Goal: Navigation & Orientation: Find specific page/section

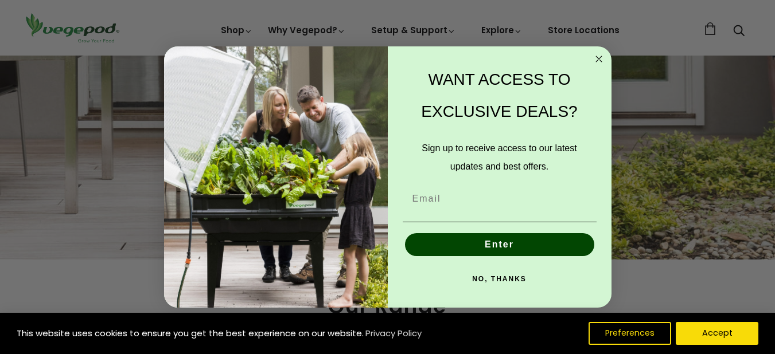
scroll to position [0, 184]
click at [602, 60] on circle "Close dialog" at bounding box center [598, 58] width 13 height 13
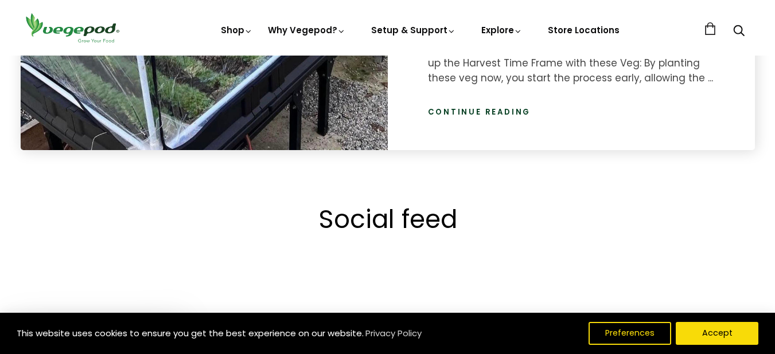
scroll to position [1892, 0]
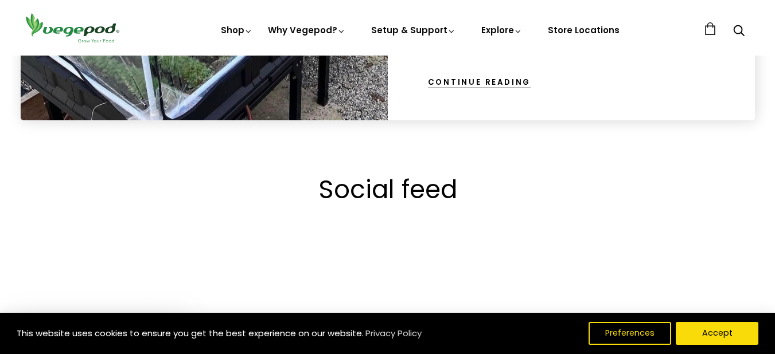
click at [472, 81] on link "Continue reading" at bounding box center [479, 82] width 103 height 11
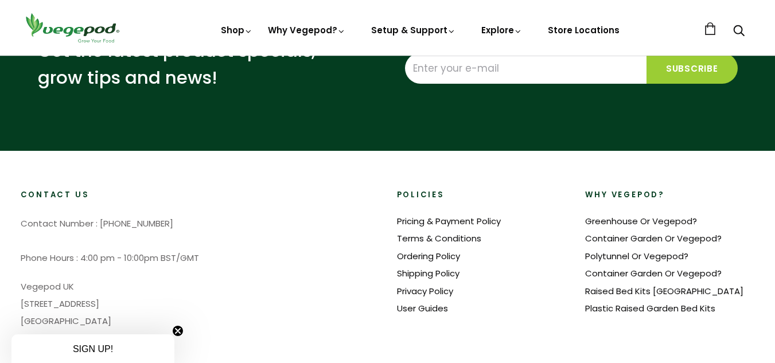
scroll to position [3154, 0]
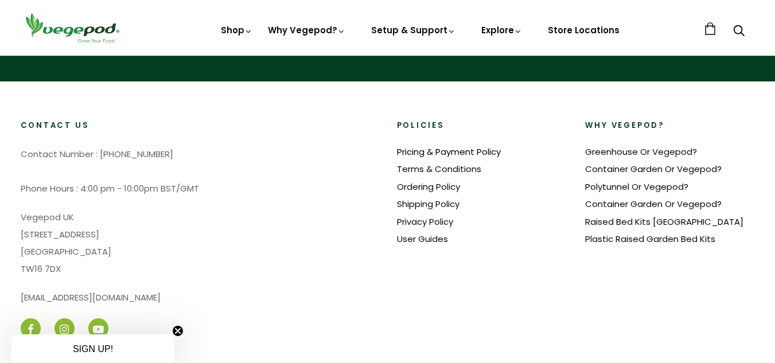
click at [409, 155] on link "Pricing & Payment Policy" at bounding box center [449, 152] width 104 height 12
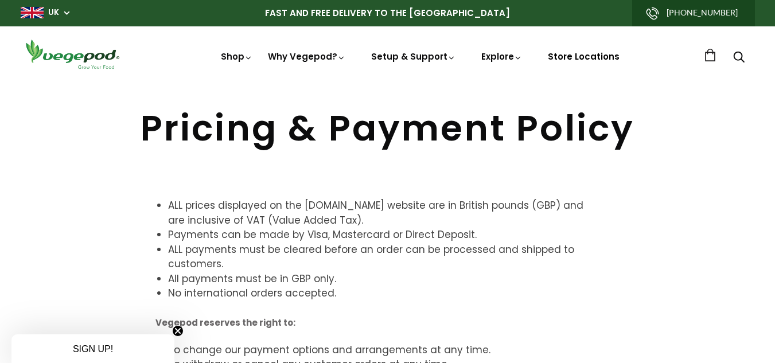
click at [572, 55] on link "Store Locations" at bounding box center [584, 56] width 72 height 12
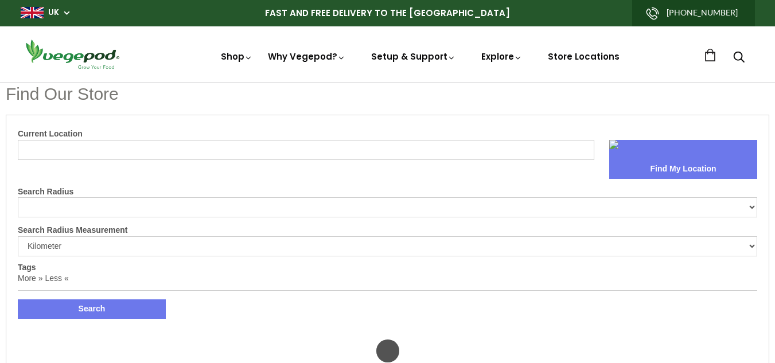
select select "m"
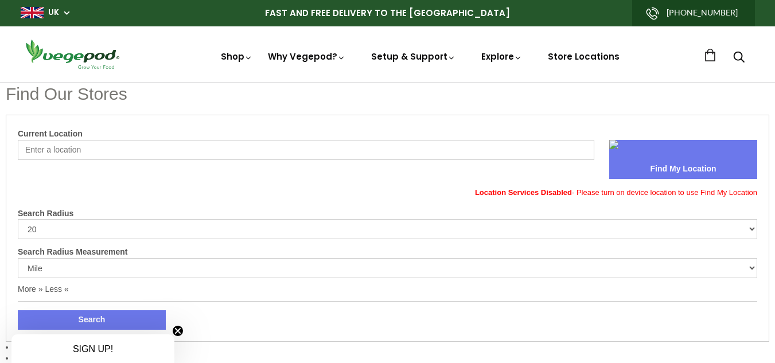
click at [88, 149] on input "Current Location" at bounding box center [306, 150] width 576 height 20
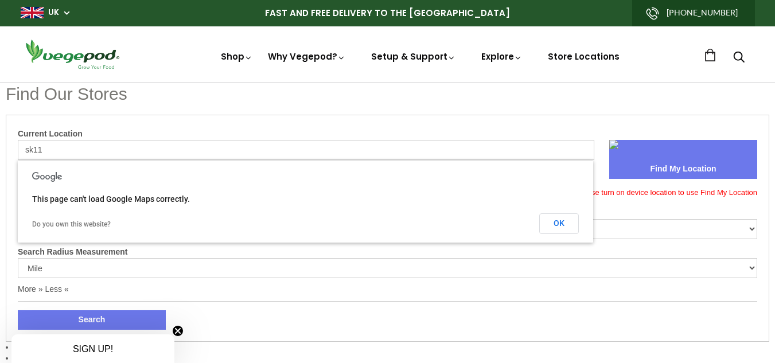
click at [18, 310] on button "Search" at bounding box center [92, 319] width 148 height 19
drag, startPoint x: 45, startPoint y: 149, endPoint x: 0, endPoint y: 150, distance: 45.3
type input "macclesfield"
click at [18, 310] on button "Search" at bounding box center [92, 319] width 148 height 19
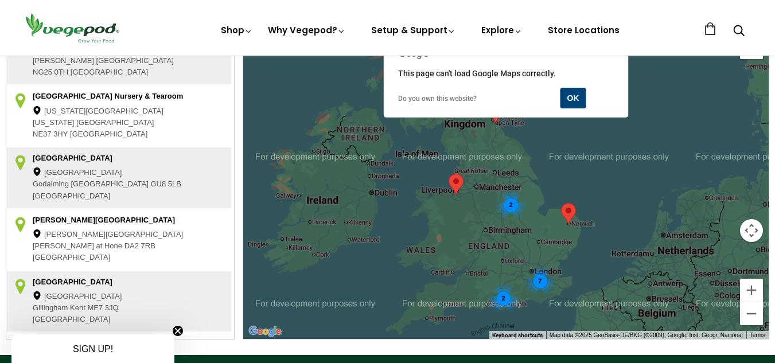
scroll to position [299, 0]
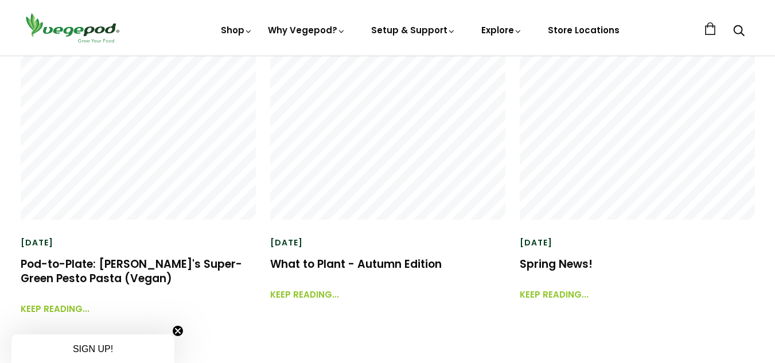
scroll to position [2465, 0]
